Goal: Information Seeking & Learning: Learn about a topic

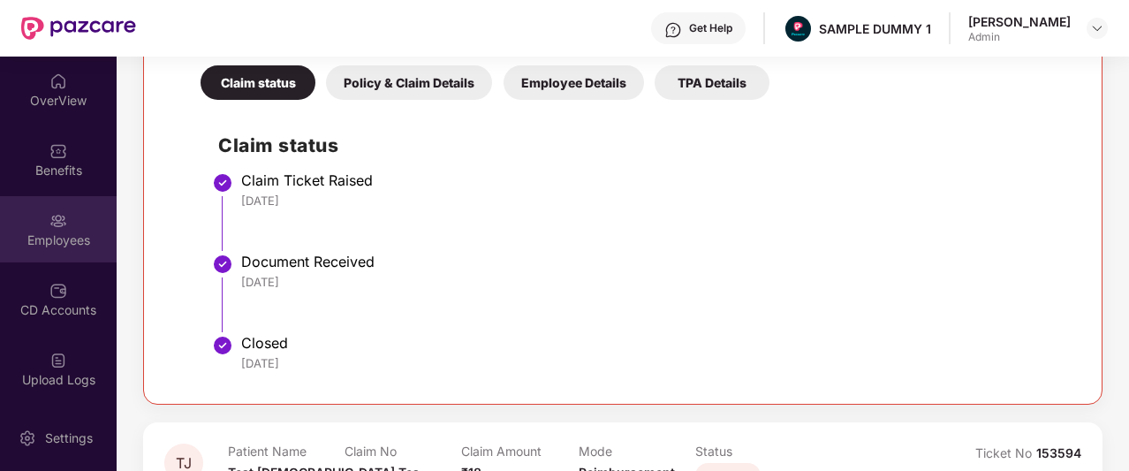
click at [76, 228] on div "Employees" at bounding box center [58, 229] width 117 height 66
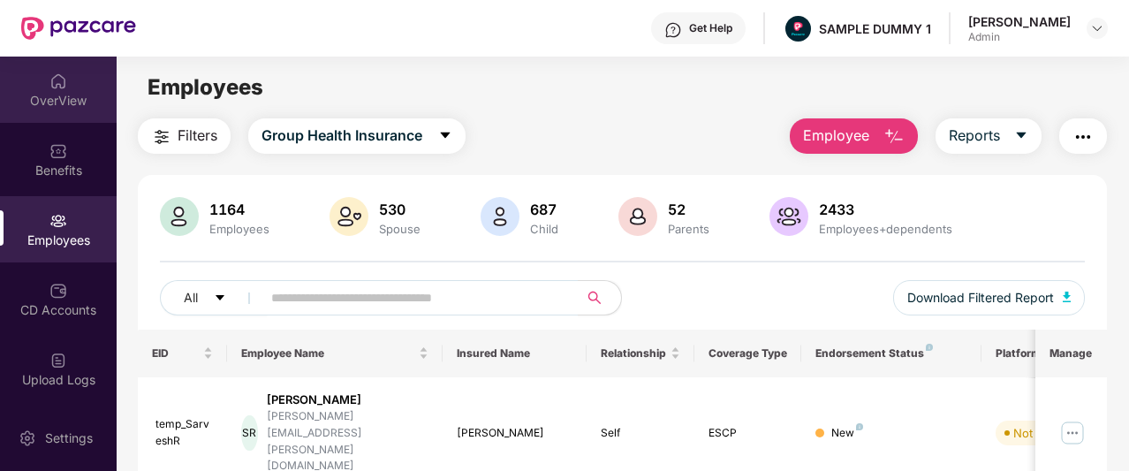
click at [95, 102] on div "OverView" at bounding box center [58, 101] width 117 height 18
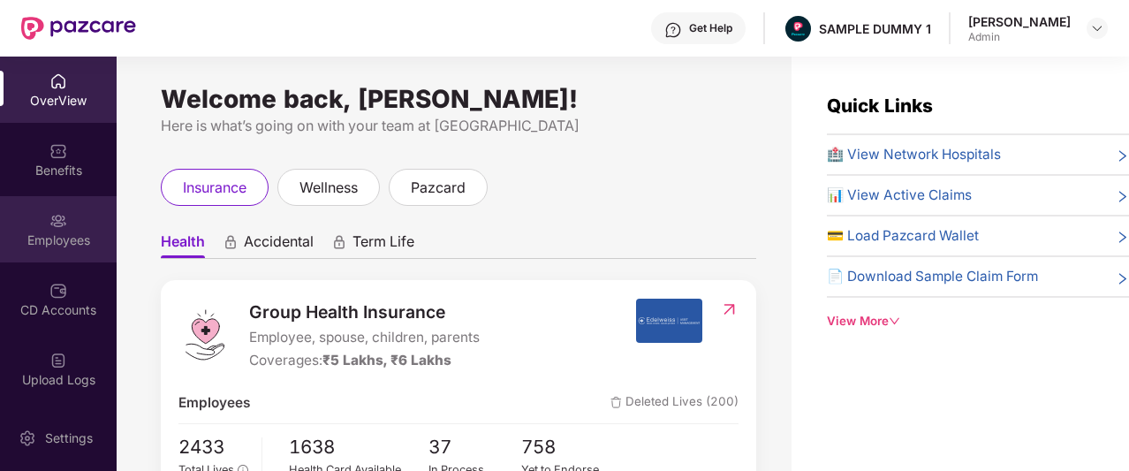
click at [42, 222] on div "Employees" at bounding box center [58, 229] width 117 height 66
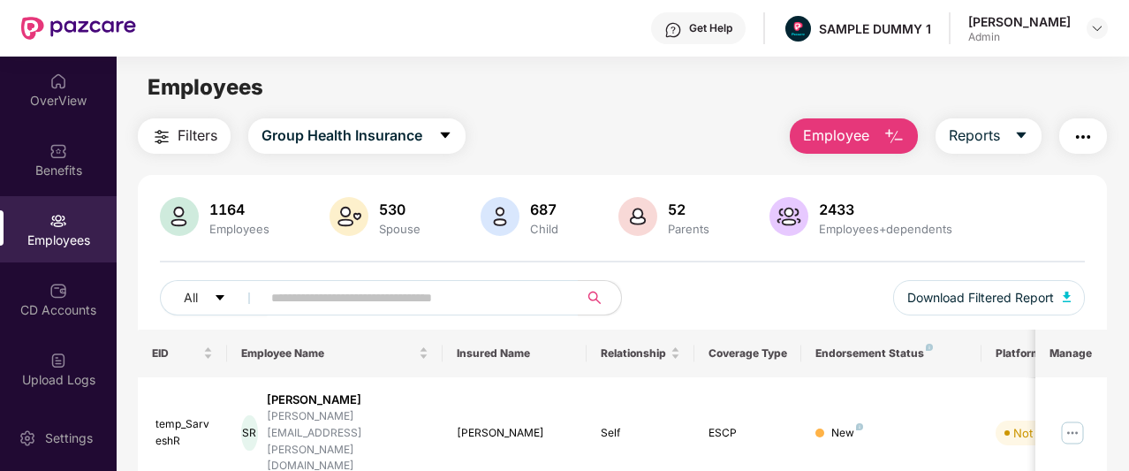
click at [880, 131] on button "Employee" at bounding box center [854, 135] width 128 height 35
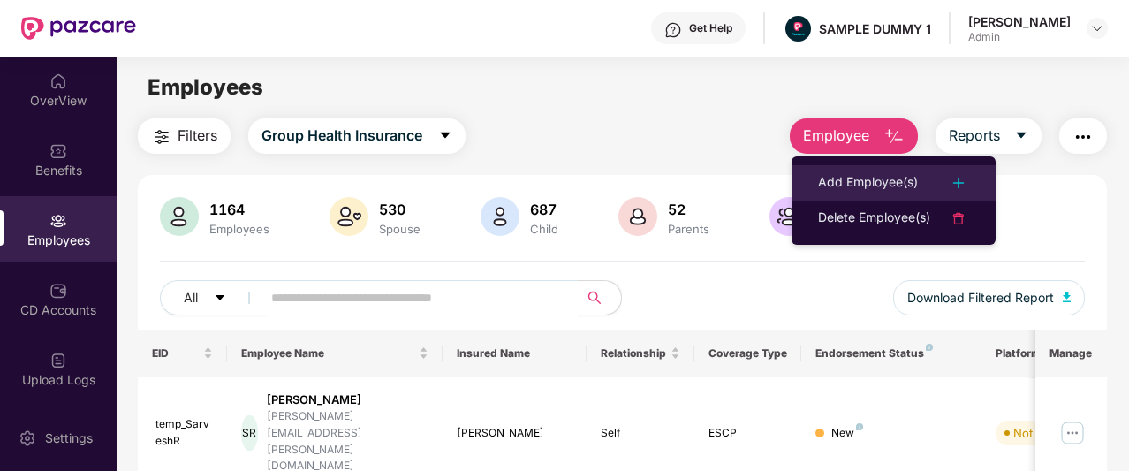
click at [868, 176] on div "Add Employee(s)" at bounding box center [868, 182] width 100 height 21
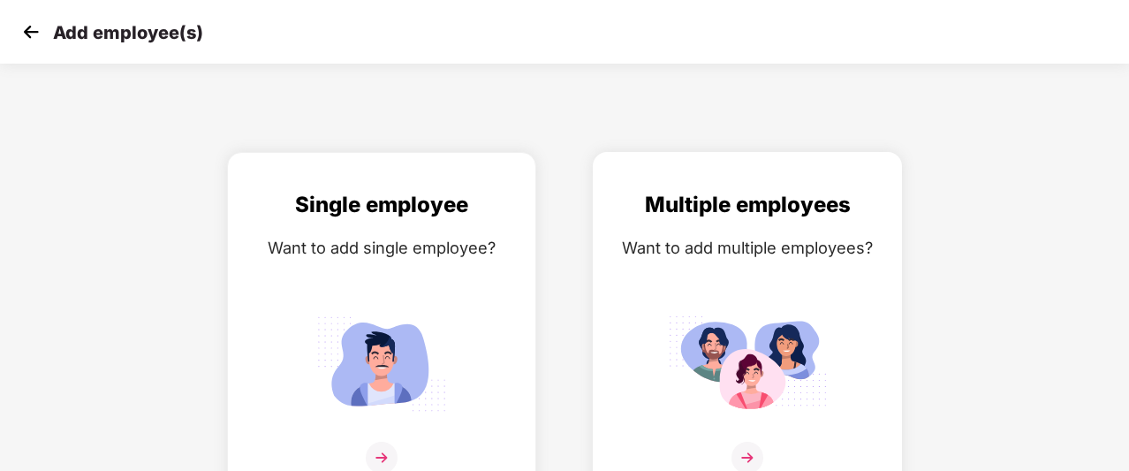
scroll to position [28, 0]
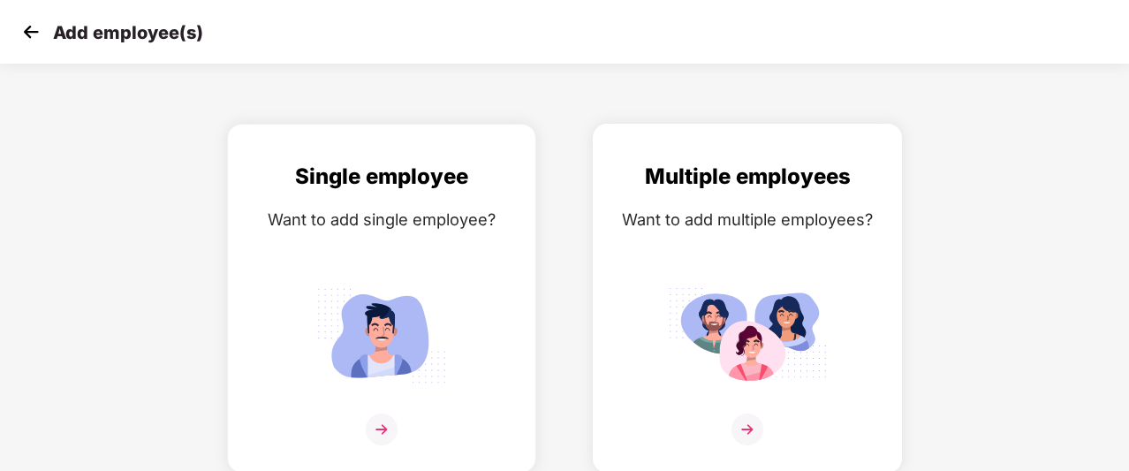
click at [744, 418] on img at bounding box center [748, 429] width 32 height 32
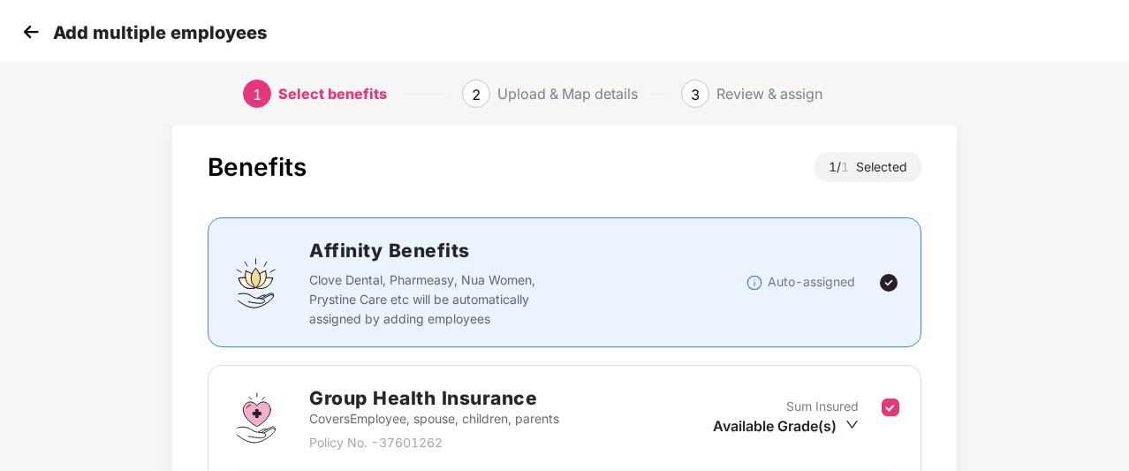
scroll to position [239, 0]
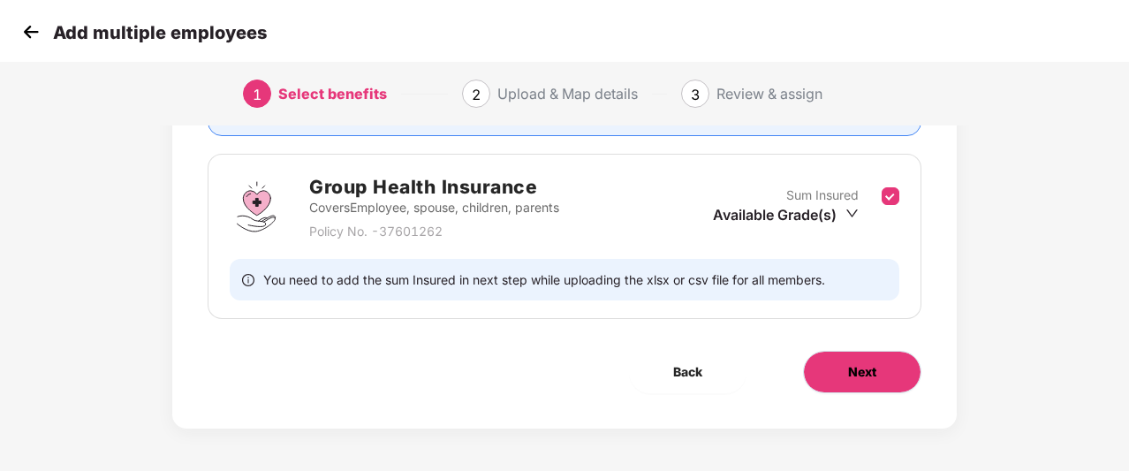
click at [848, 383] on button "Next" at bounding box center [862, 372] width 118 height 42
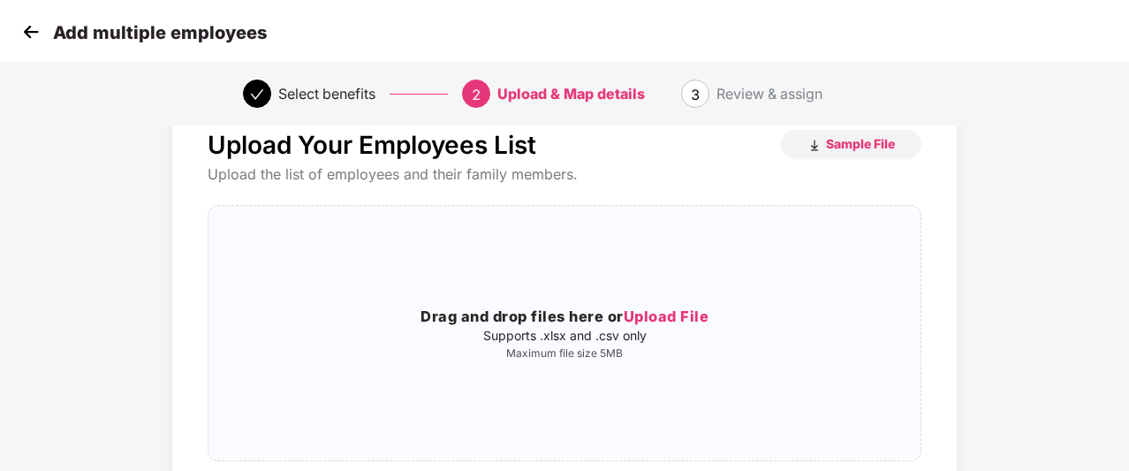
scroll to position [0, 0]
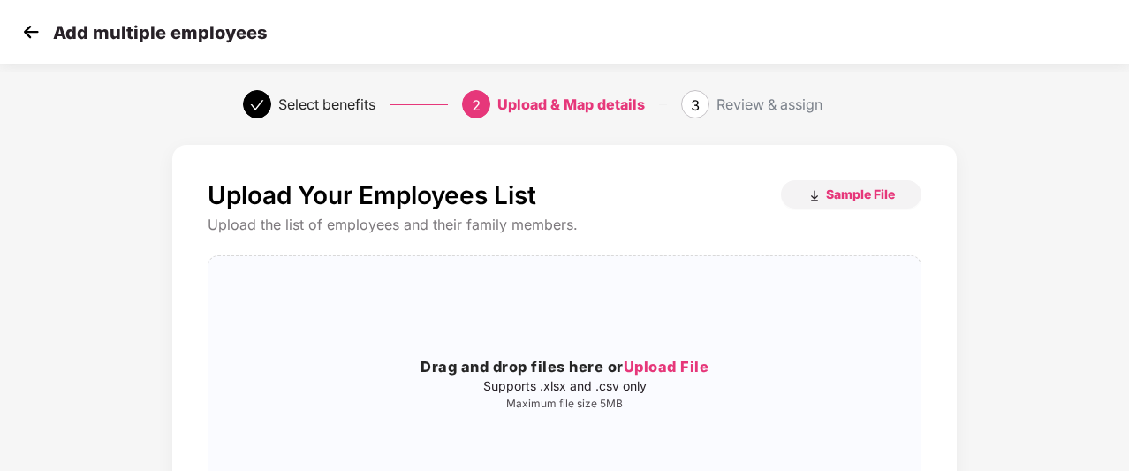
click at [27, 31] on img at bounding box center [31, 32] width 27 height 27
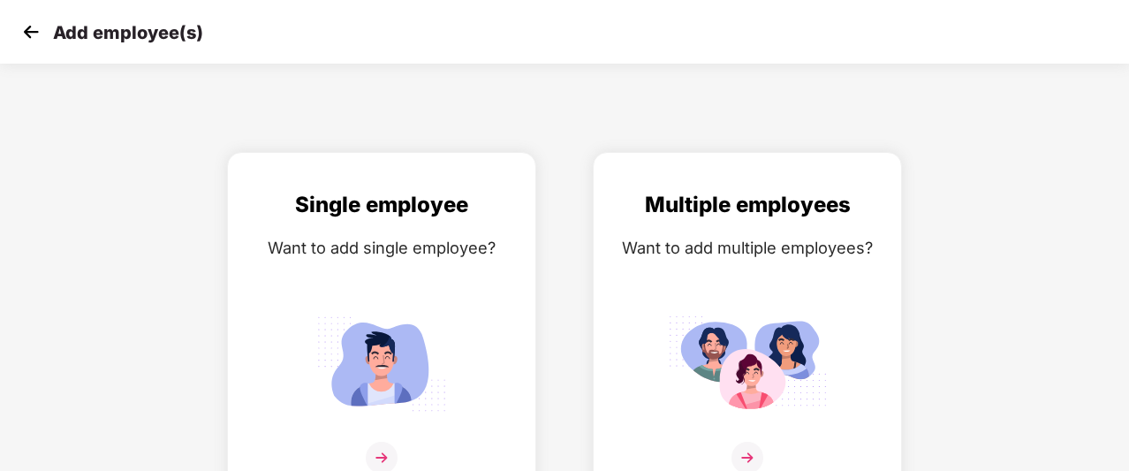
click at [27, 31] on img at bounding box center [31, 32] width 27 height 27
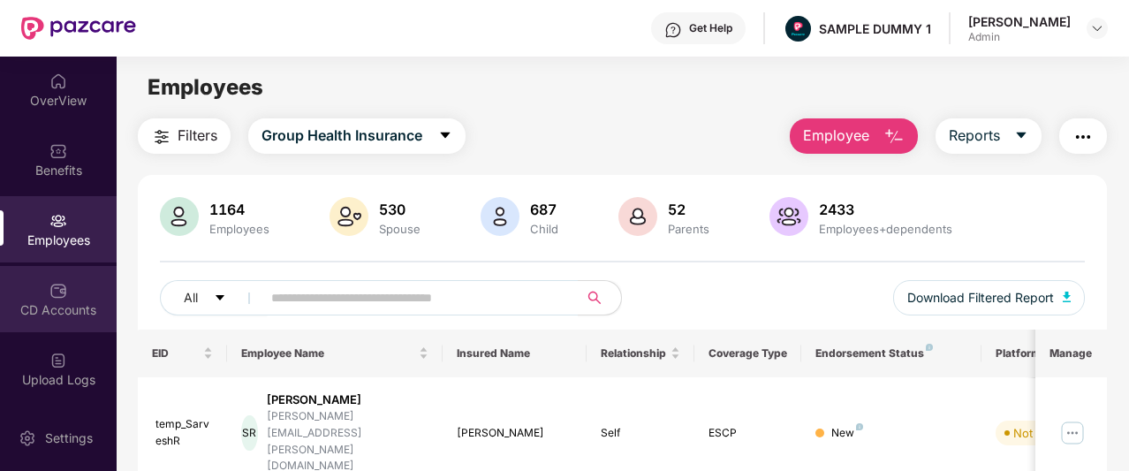
click at [85, 322] on div "CD Accounts" at bounding box center [58, 299] width 117 height 66
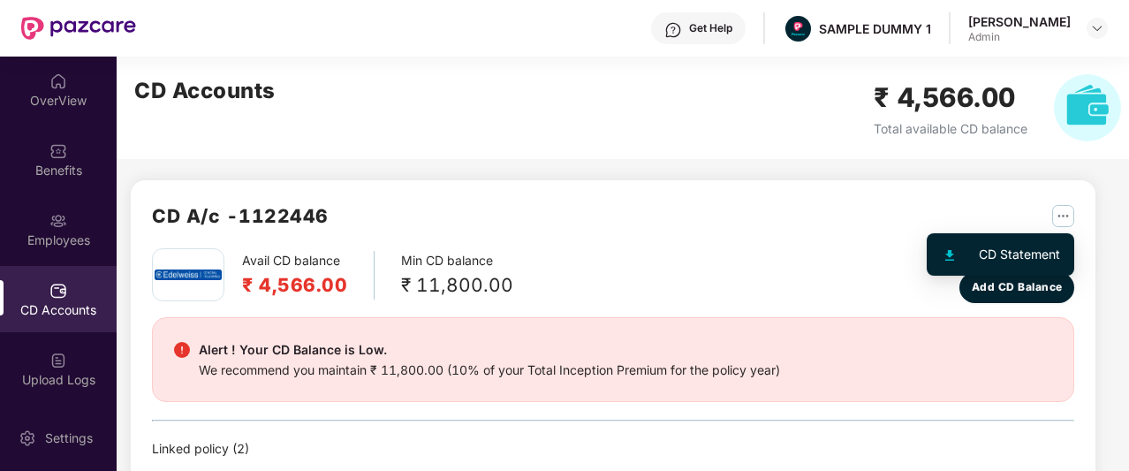
click at [1066, 212] on img "button" at bounding box center [1063, 216] width 22 height 22
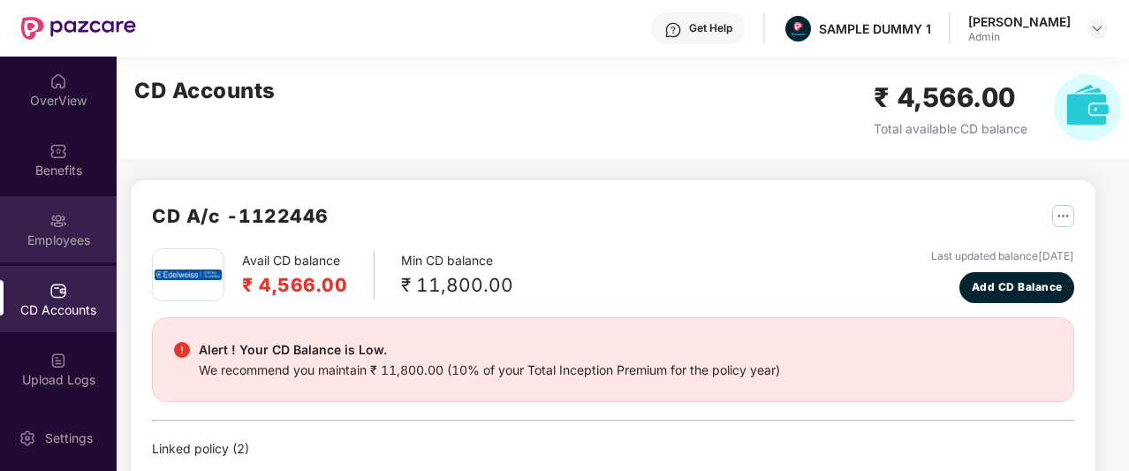
click at [46, 246] on div "Employees" at bounding box center [58, 240] width 117 height 18
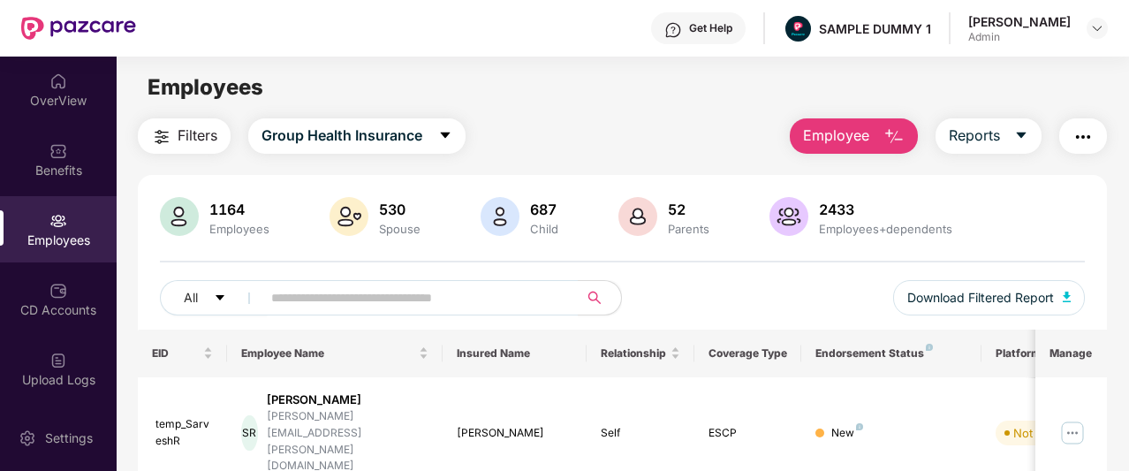
click at [812, 135] on span "Employee" at bounding box center [836, 136] width 66 height 22
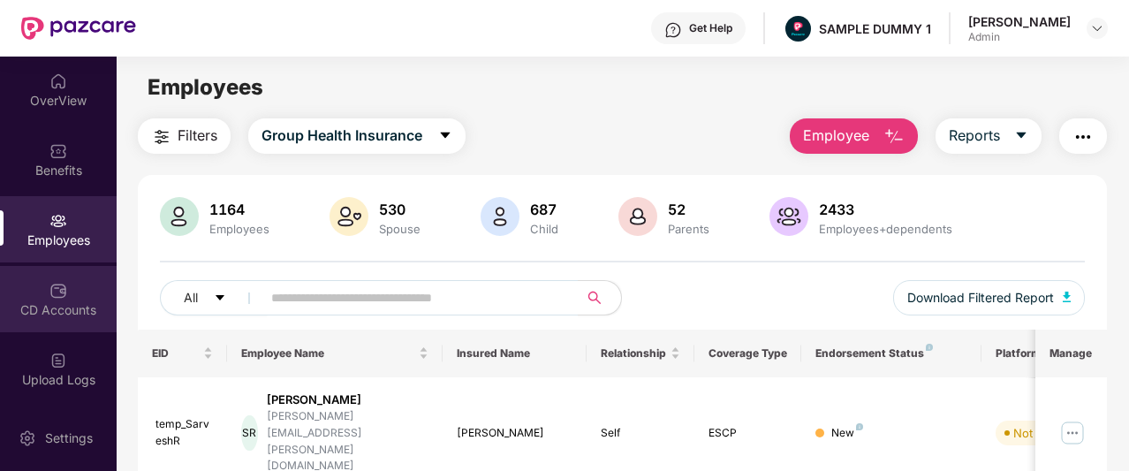
click at [51, 321] on div "CD Accounts" at bounding box center [58, 299] width 117 height 66
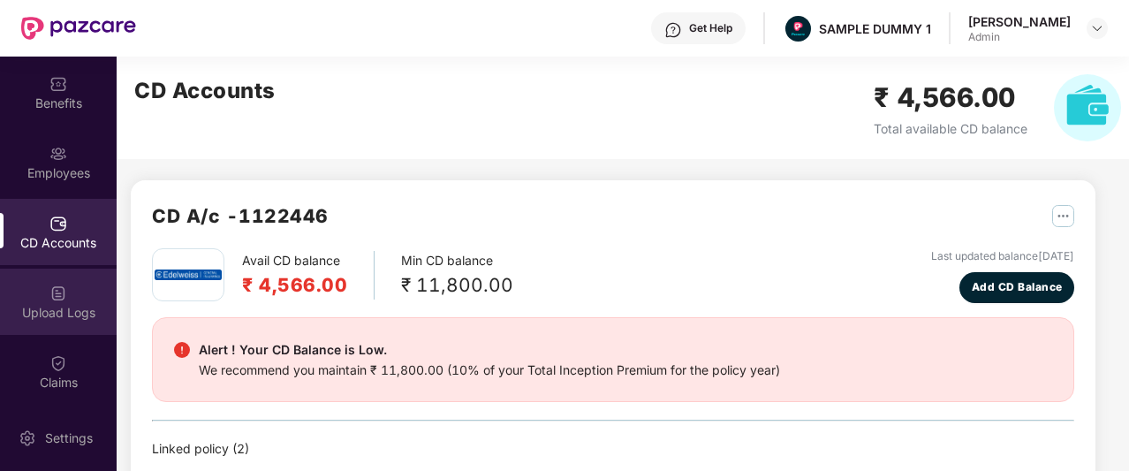
scroll to position [69, 0]
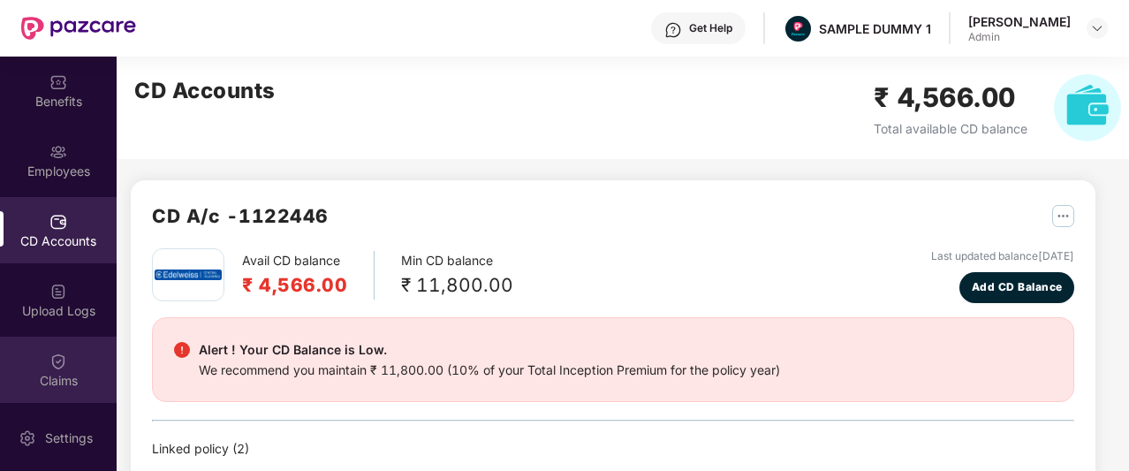
click at [55, 359] on img at bounding box center [58, 362] width 18 height 18
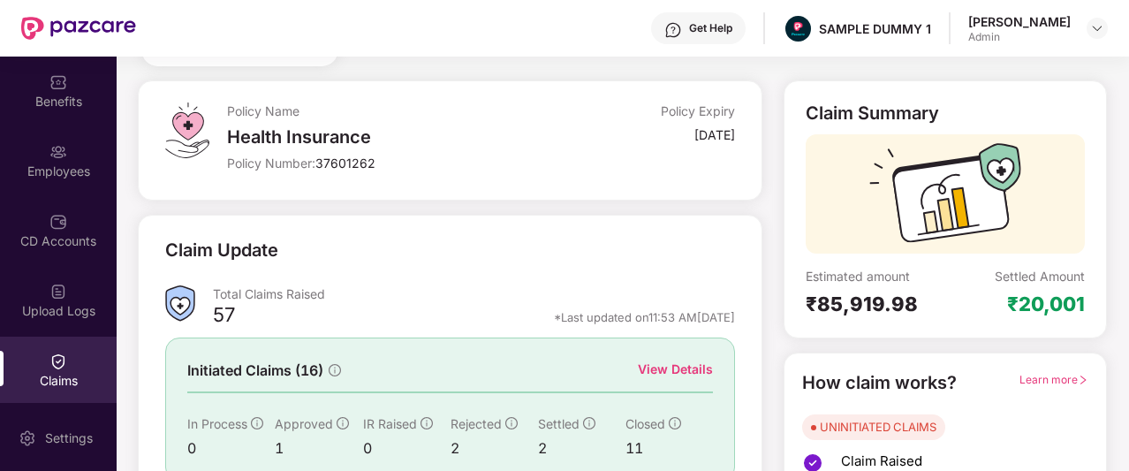
scroll to position [76, 0]
click at [694, 372] on div "View Details" at bounding box center [675, 368] width 75 height 19
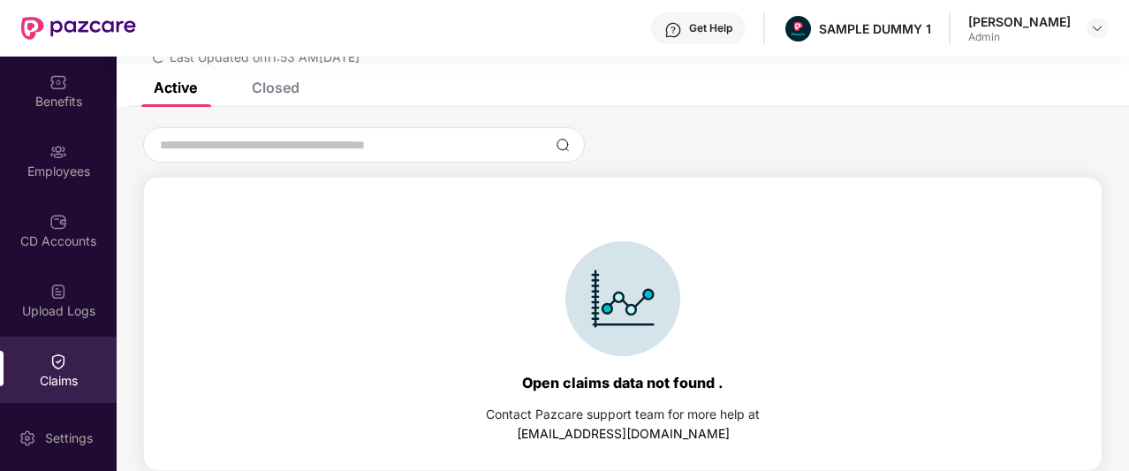
click at [269, 86] on div "Closed" at bounding box center [276, 88] width 48 height 18
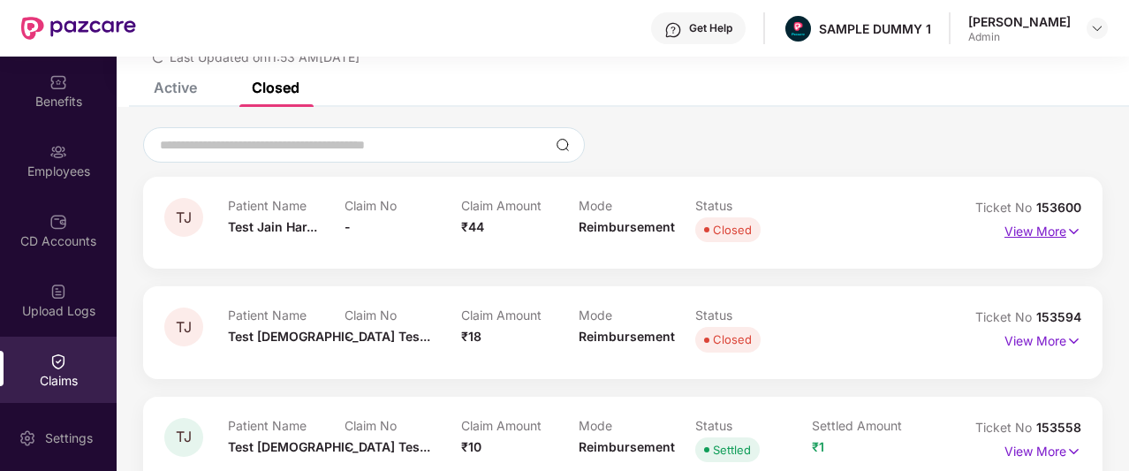
click at [1044, 229] on p "View More" at bounding box center [1043, 229] width 77 height 24
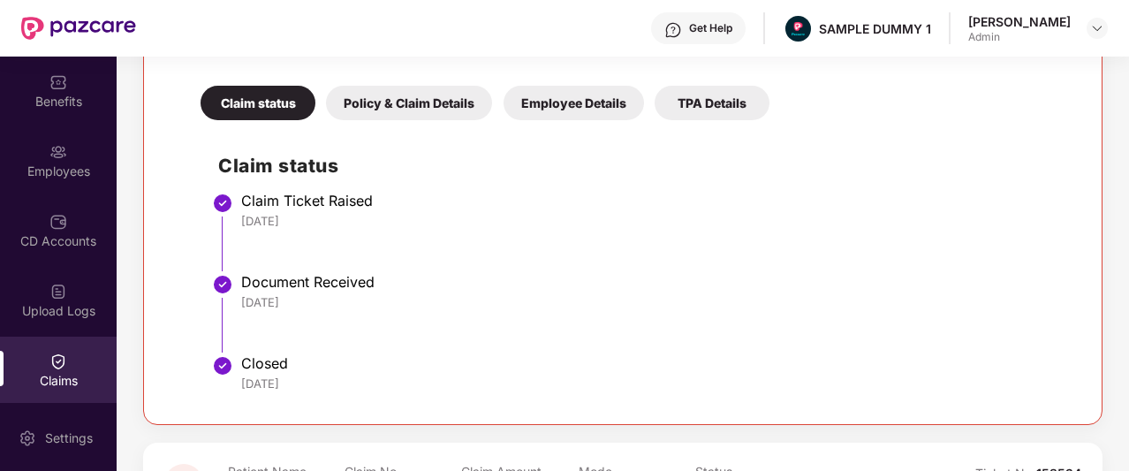
scroll to position [360, 0]
click at [434, 103] on div "Policy & Claim Details" at bounding box center [409, 102] width 166 height 34
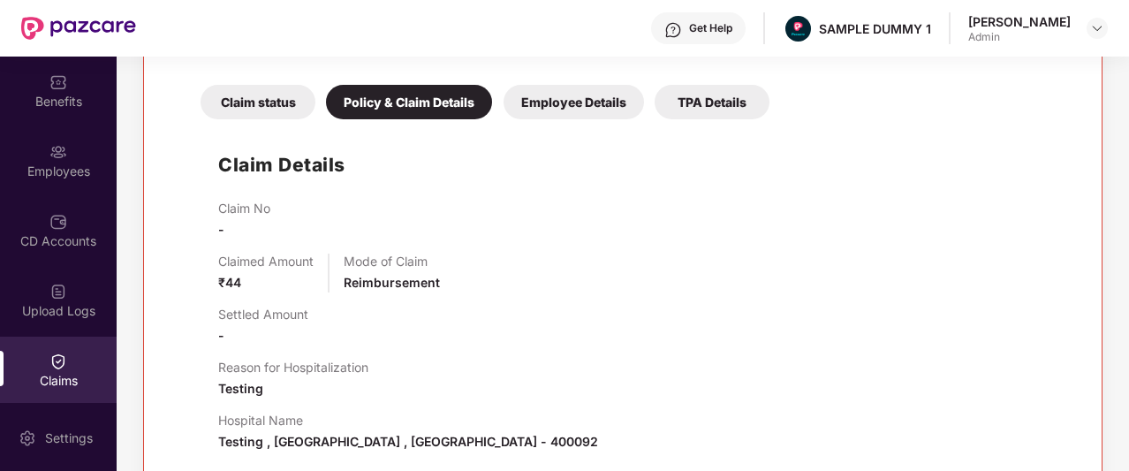
click at [583, 117] on div "Employee Details" at bounding box center [574, 102] width 140 height 34
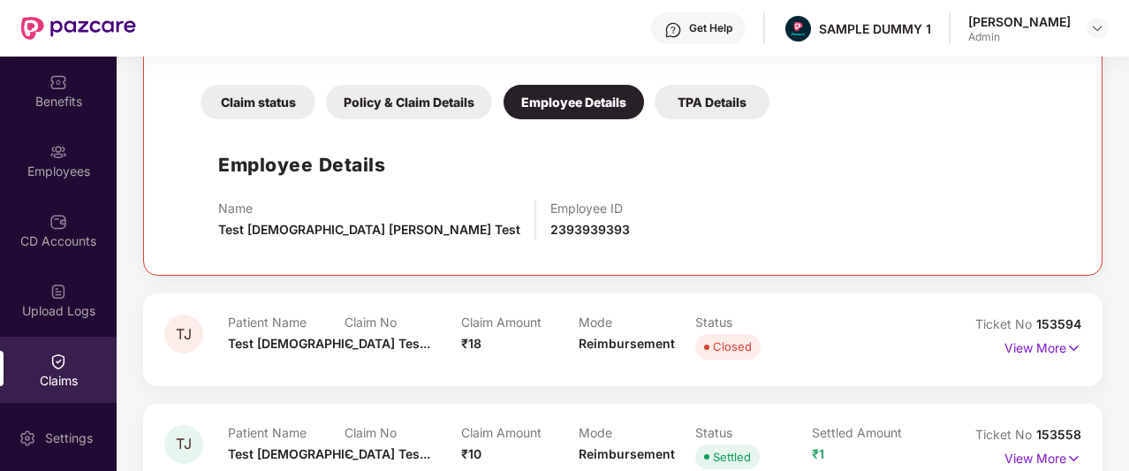
click at [679, 107] on div "TPA Details" at bounding box center [712, 102] width 115 height 34
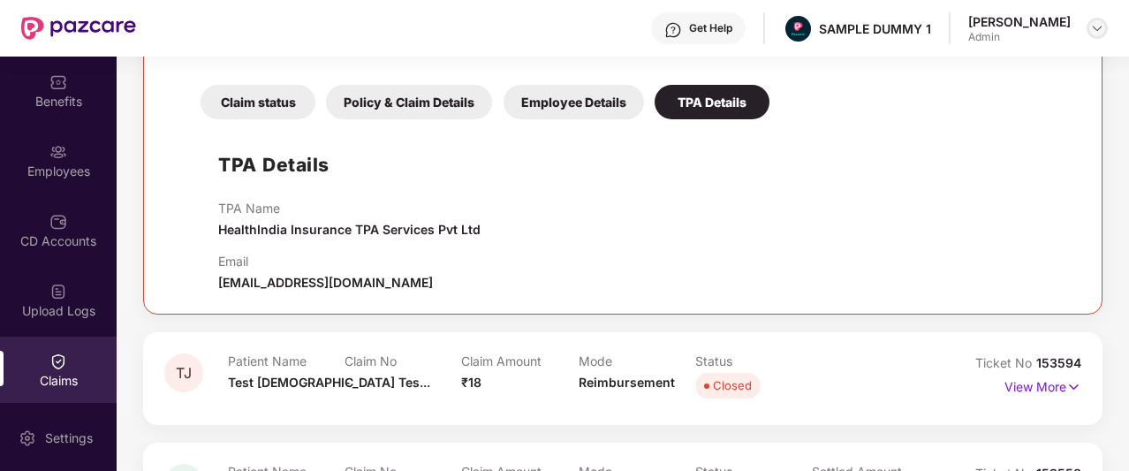
click at [1097, 33] on img at bounding box center [1097, 28] width 14 height 14
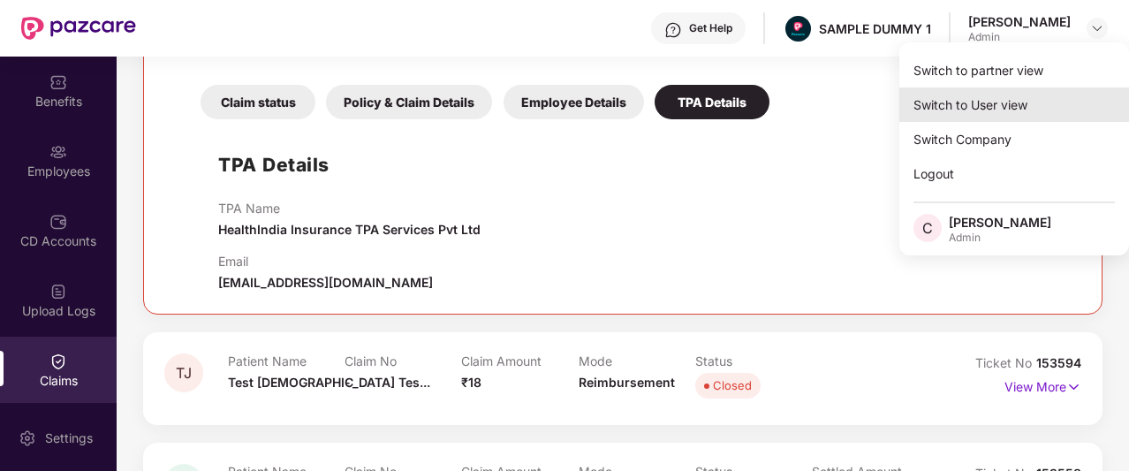
click at [1005, 115] on div "Switch to User view" at bounding box center [1014, 104] width 230 height 34
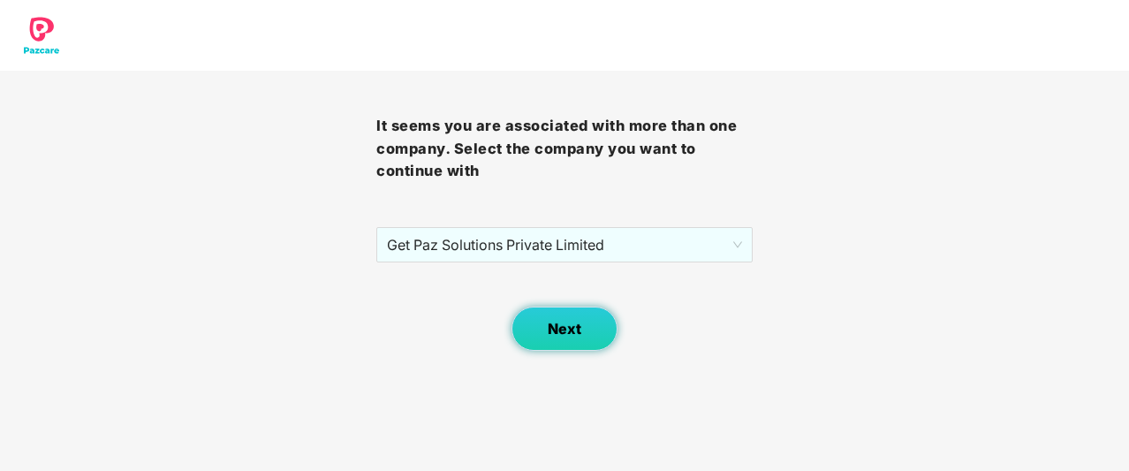
click at [557, 331] on span "Next" at bounding box center [565, 329] width 34 height 17
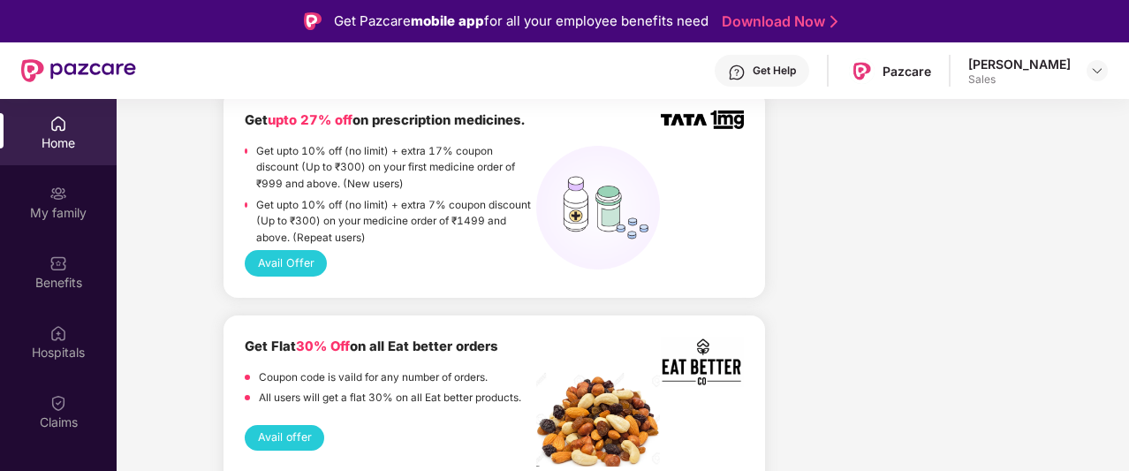
scroll to position [2298, 0]
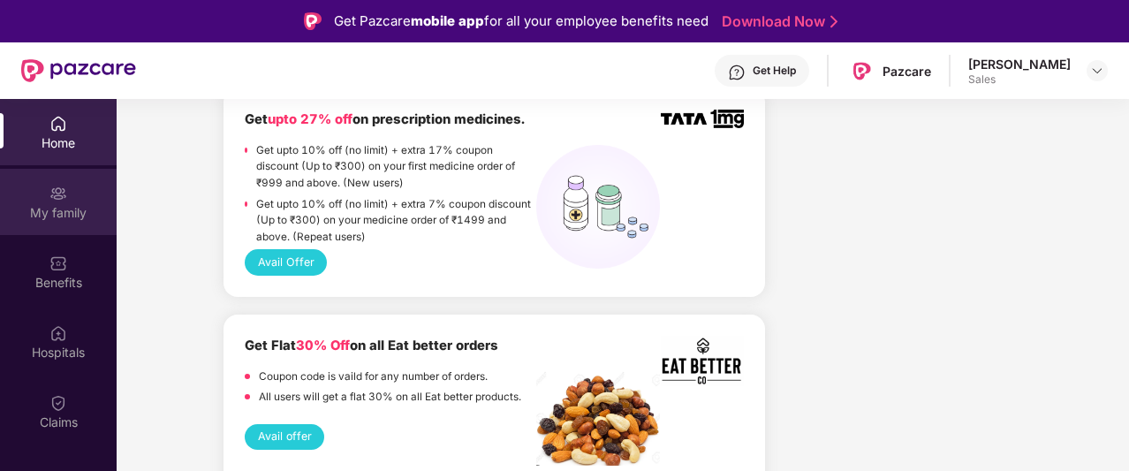
click at [47, 215] on div "My family" at bounding box center [58, 213] width 117 height 18
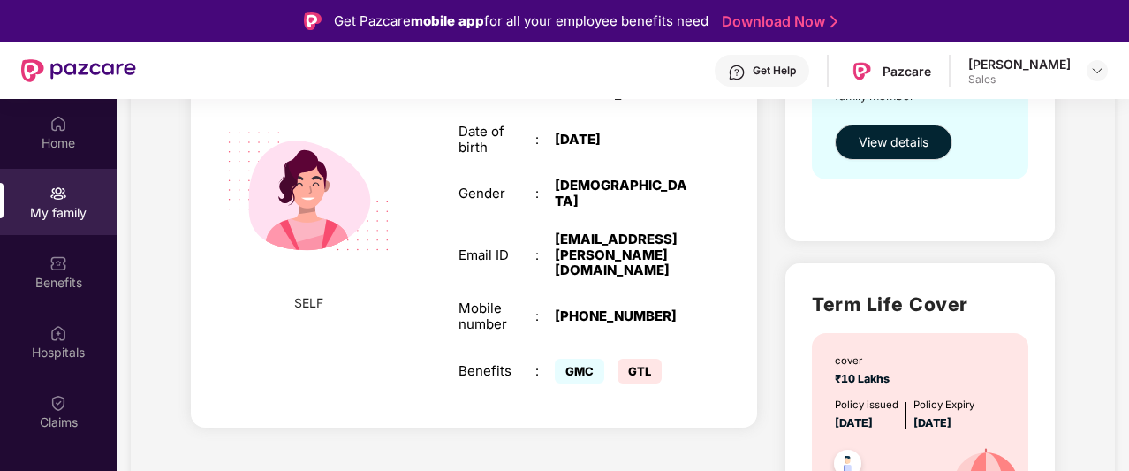
scroll to position [552, 0]
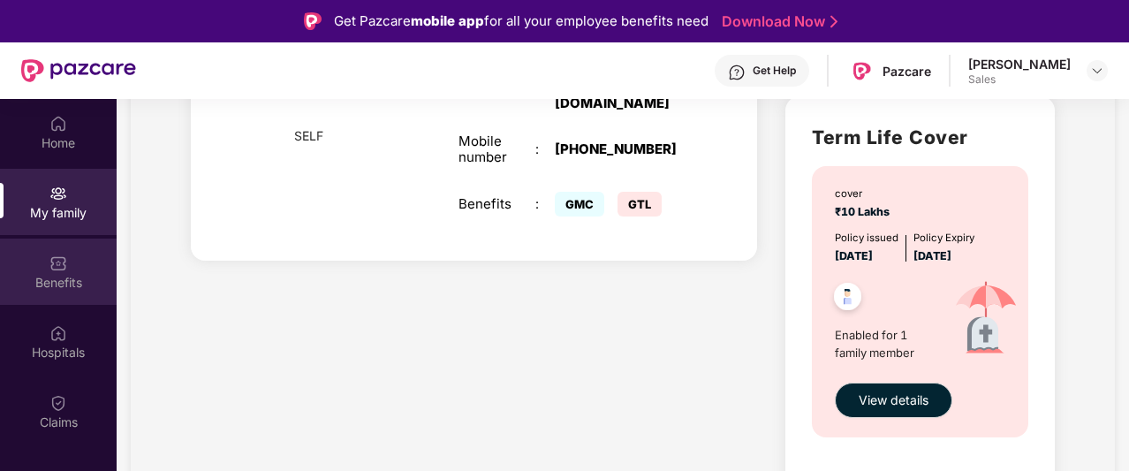
click at [80, 282] on div "Benefits" at bounding box center [58, 283] width 117 height 18
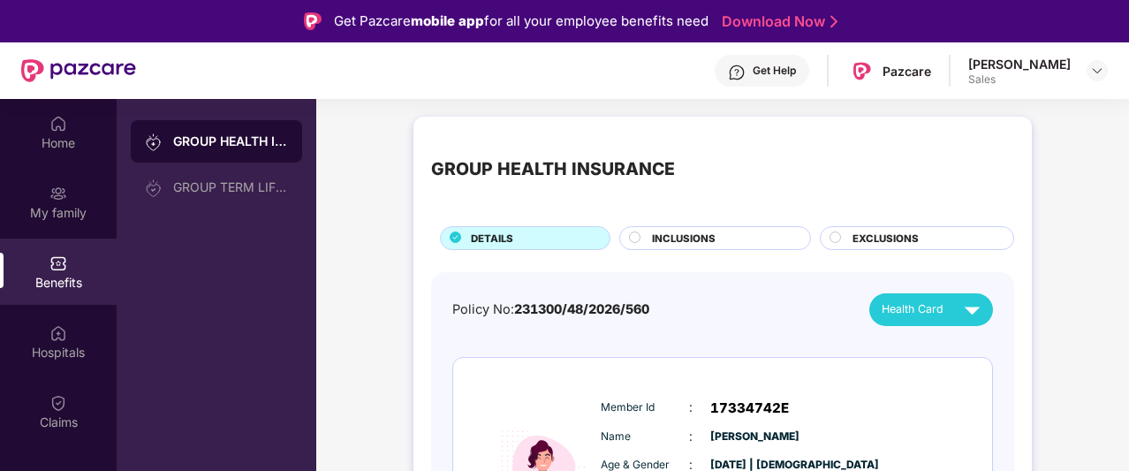
scroll to position [125, 0]
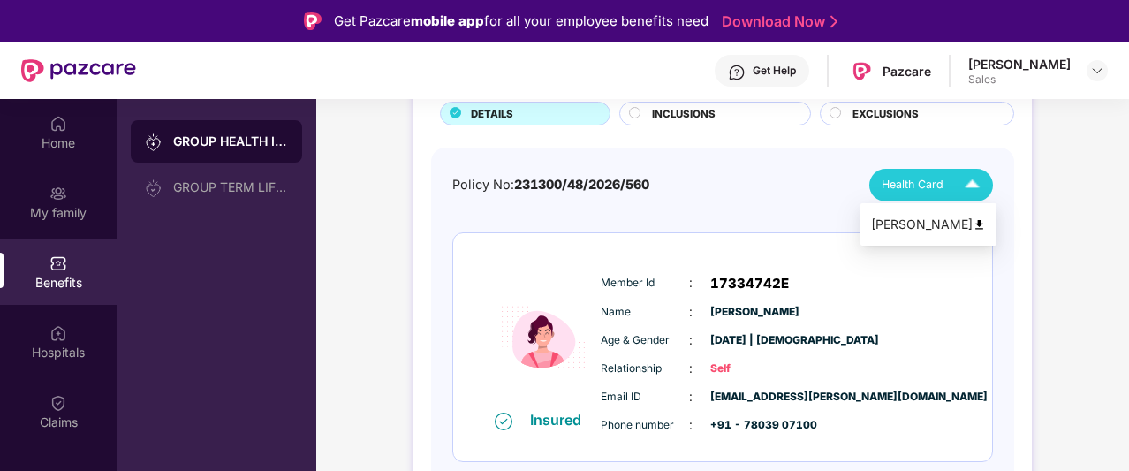
click at [919, 185] on span "Health Card" at bounding box center [913, 185] width 62 height 18
click at [676, 115] on span "INCLUSIONS" at bounding box center [684, 114] width 64 height 16
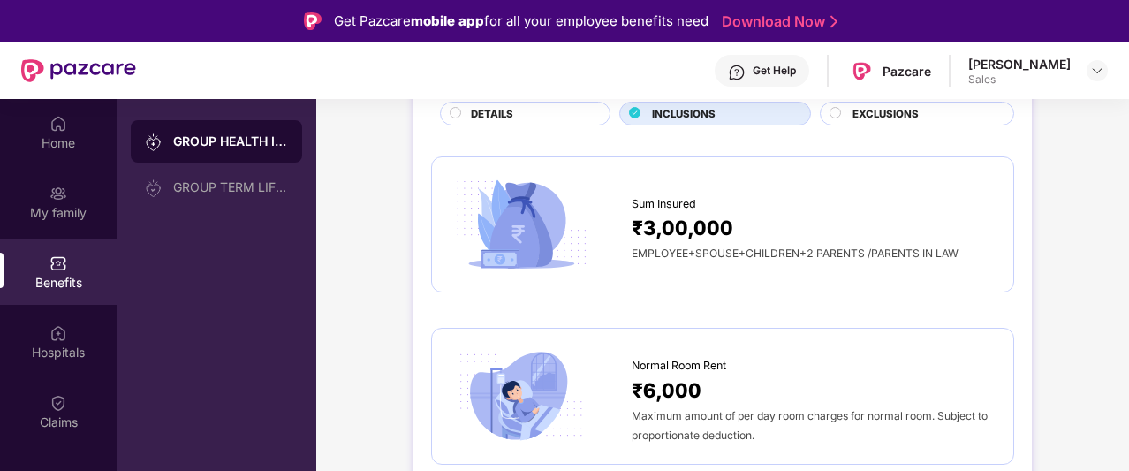
click at [880, 110] on span "EXCLUSIONS" at bounding box center [886, 114] width 66 height 16
